Goal: Task Accomplishment & Management: Complete application form

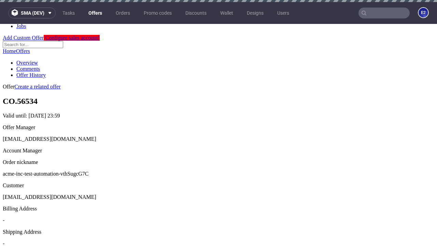
scroll to position [2, 0]
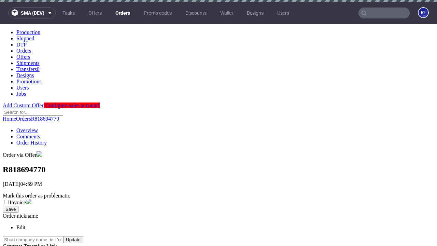
scroll to position [155, 0]
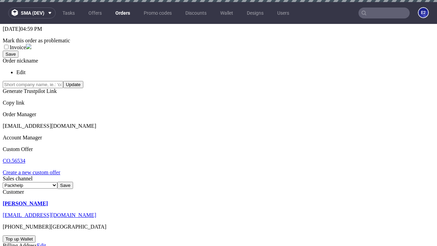
click at [35, 170] on link "Create a new custom offer" at bounding box center [32, 173] width 58 height 6
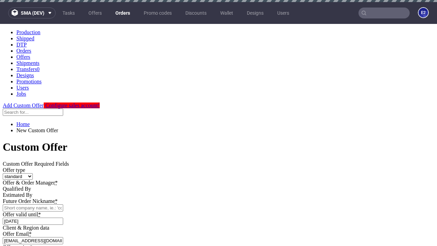
scroll to position [0, 0]
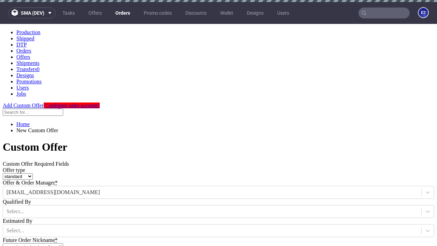
type input "acme-inc-test-automation-vthSugcG7C"
type input "[DATE]"
type input "[EMAIL_ADDRESS][DOMAIN_NAME]"
select select "gb"
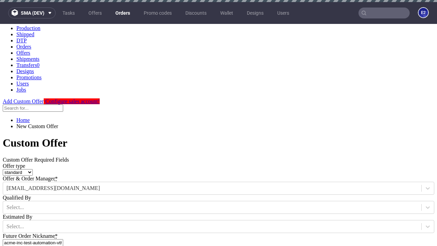
scroll to position [2, 0]
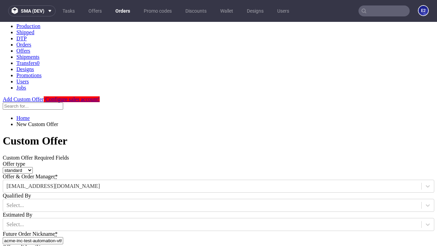
type input "[EMAIL_ADDRESS][DOMAIN_NAME]"
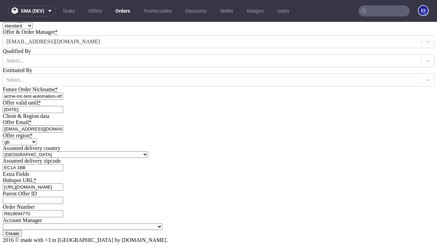
type input "[URL][DOMAIN_NAME]"
click at [22, 230] on input "Create" at bounding box center [12, 233] width 19 height 7
type input "Please wait..."
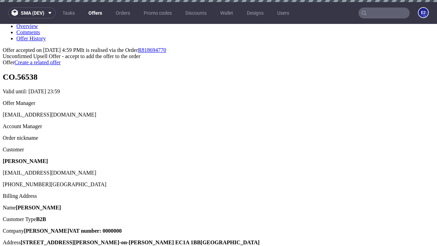
scroll to position [2, 0]
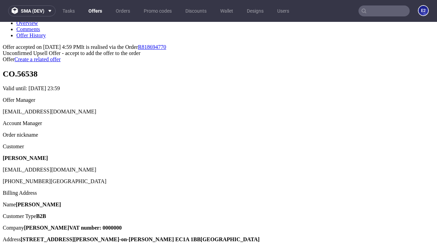
type input "In progress..."
